Goal: Find contact information: Find contact information

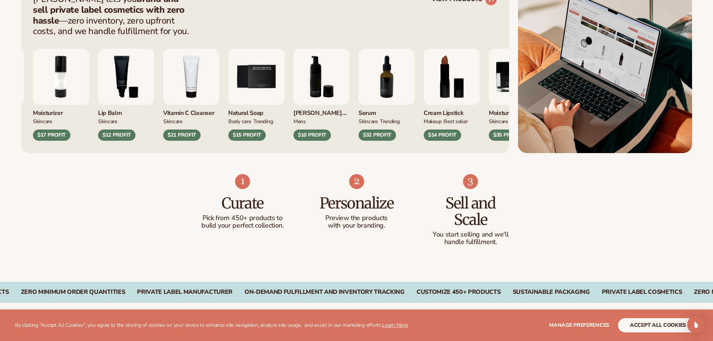
scroll to position [374, 0]
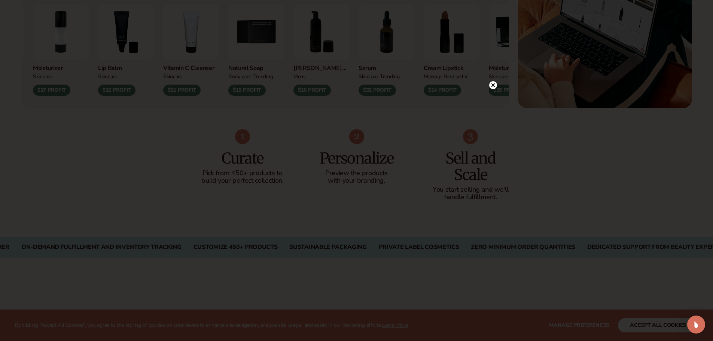
click at [491, 85] on circle at bounding box center [493, 85] width 8 height 8
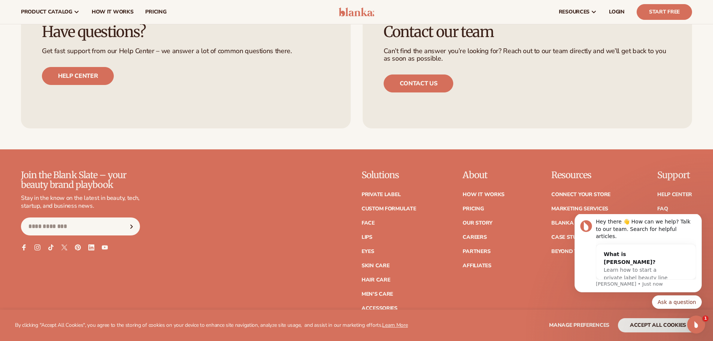
scroll to position [3197, 0]
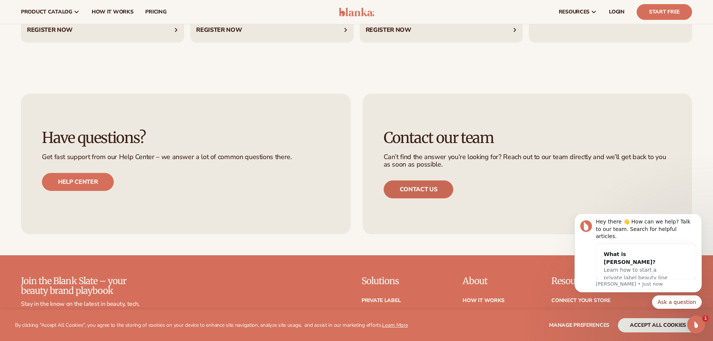
click at [429, 188] on link "Contact us" at bounding box center [419, 189] width 70 height 18
